Goal: Navigation & Orientation: Find specific page/section

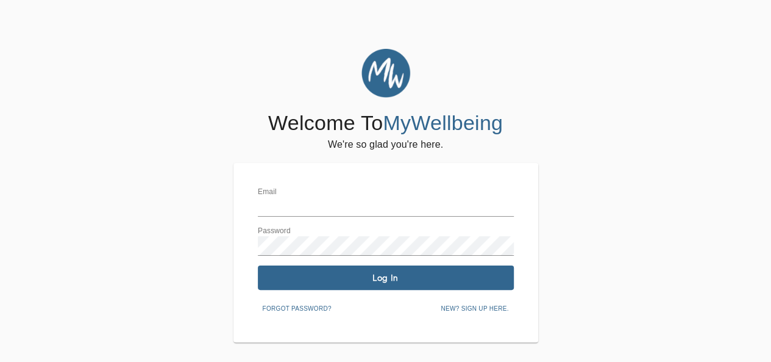
type input "[EMAIL_ADDRESS][DOMAIN_NAME]"
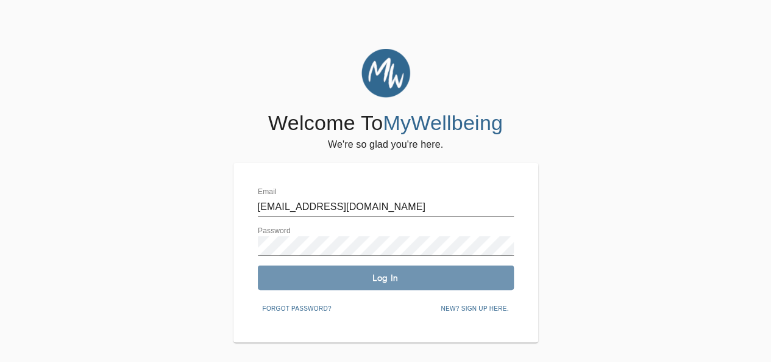
click at [377, 273] on span "Log In" at bounding box center [386, 278] width 246 height 12
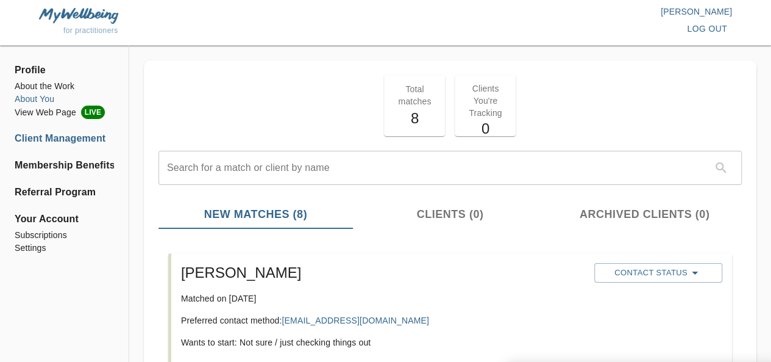
click at [38, 98] on li "About You" at bounding box center [64, 99] width 99 height 13
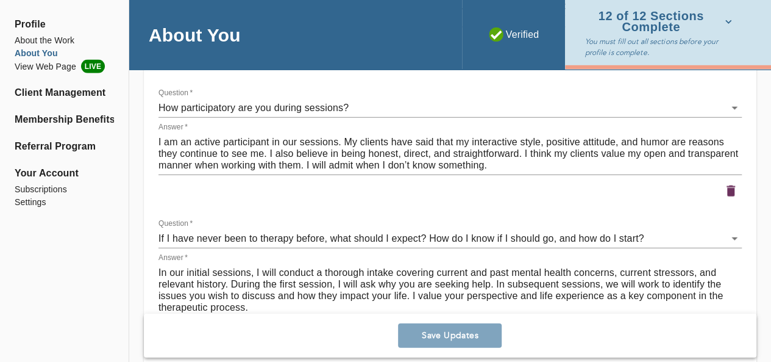
scroll to position [3615, 0]
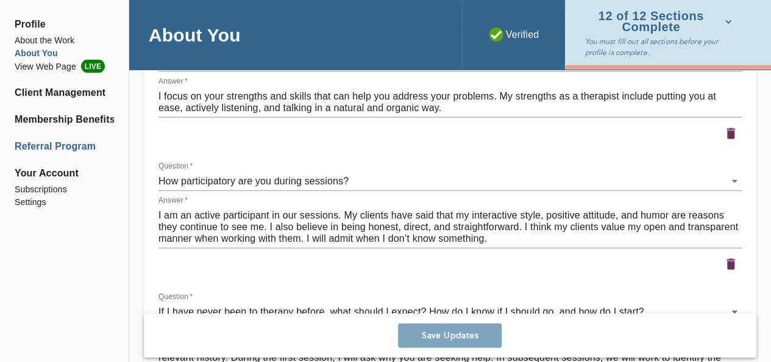
click at [79, 145] on li "Referral Program" at bounding box center [64, 146] width 99 height 15
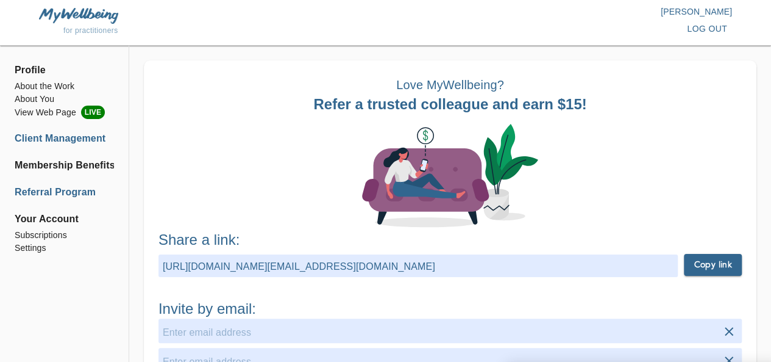
click at [55, 137] on li "Client Management" at bounding box center [64, 138] width 99 height 15
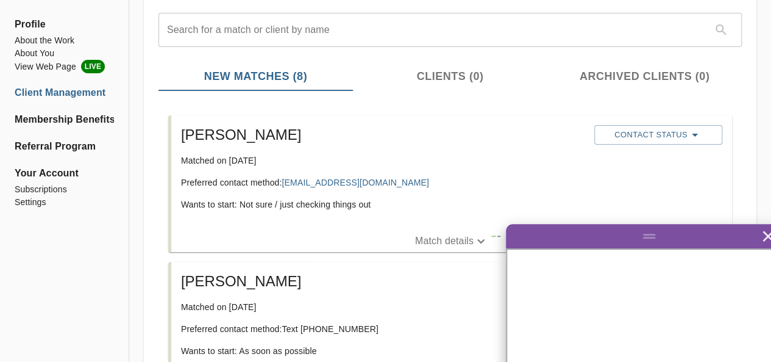
scroll to position [187, 0]
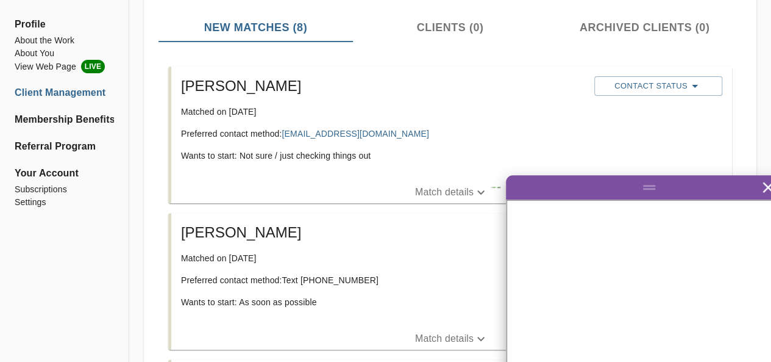
click at [89, 91] on li "Client Management" at bounding box center [64, 92] width 99 height 15
click at [32, 38] on li "About the Work" at bounding box center [64, 40] width 99 height 13
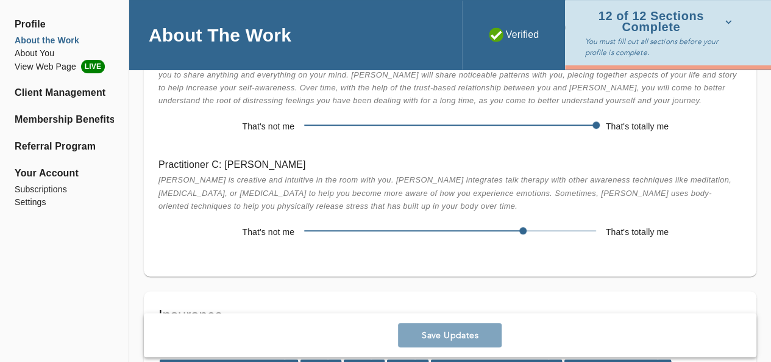
scroll to position [2592, 0]
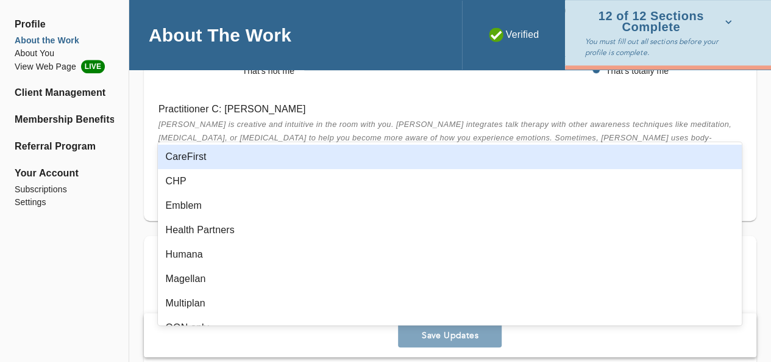
click at [731, 315] on icon at bounding box center [731, 321] width 12 height 12
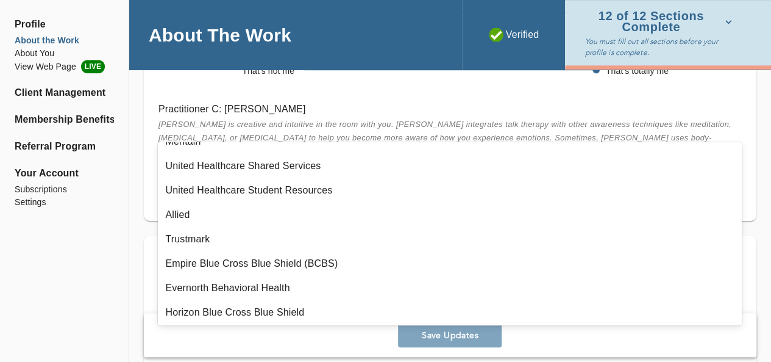
scroll to position [1017, 0]
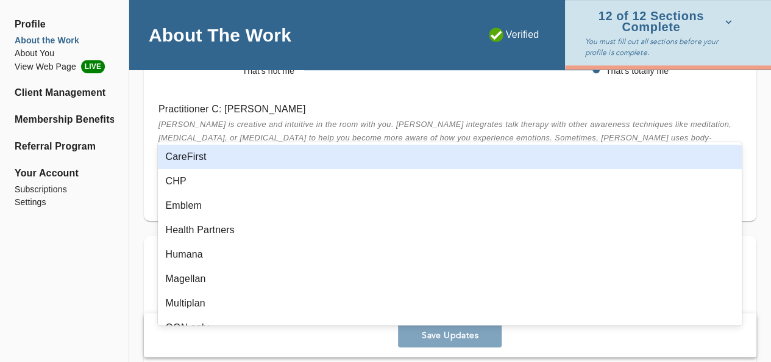
click at [734, 315] on icon at bounding box center [731, 321] width 12 height 12
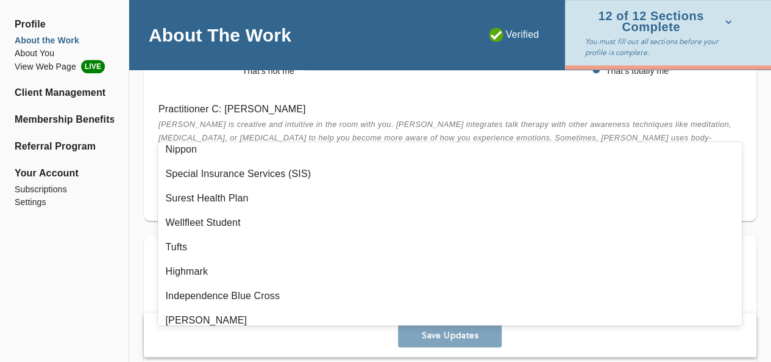
scroll to position [1261, 0]
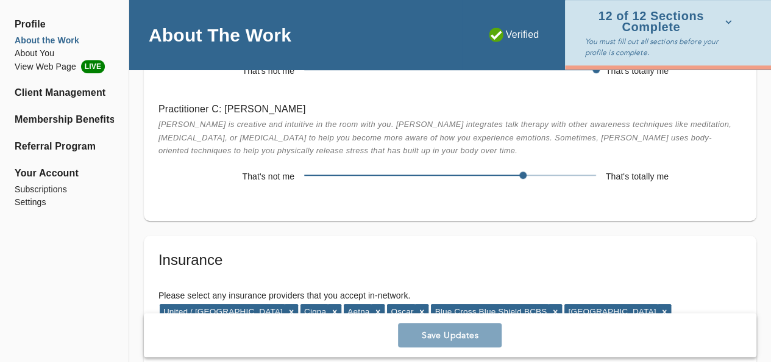
click at [697, 250] on h5 "Insurance" at bounding box center [451, 260] width 584 height 20
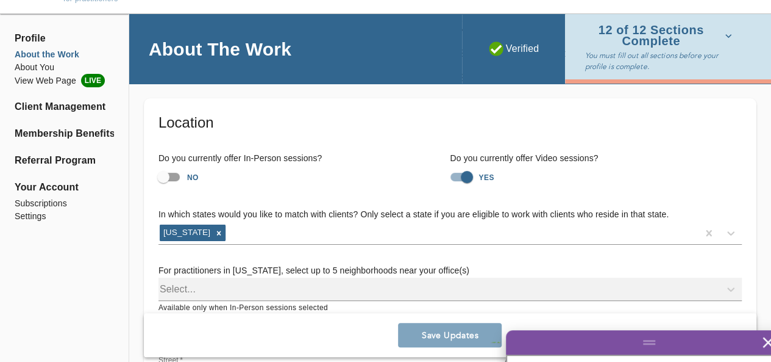
scroll to position [0, 0]
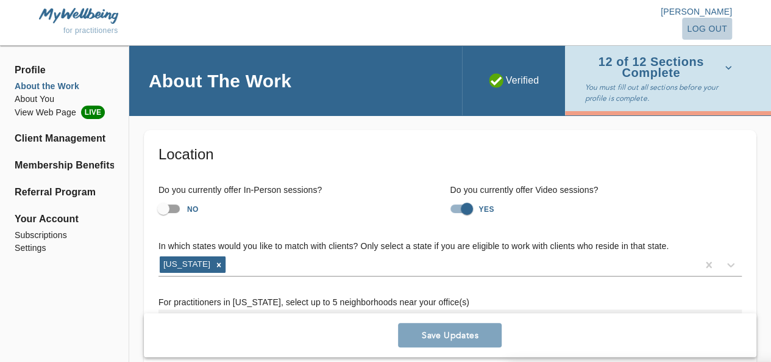
click at [712, 24] on span "log out" at bounding box center [707, 28] width 40 height 15
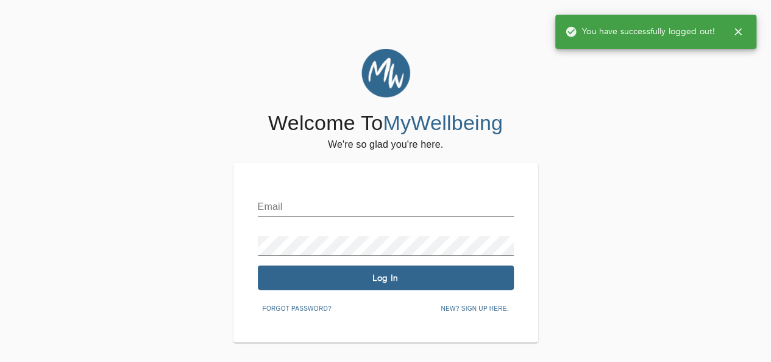
type input "[EMAIL_ADDRESS][DOMAIN_NAME]"
